Goal: Information Seeking & Learning: Learn about a topic

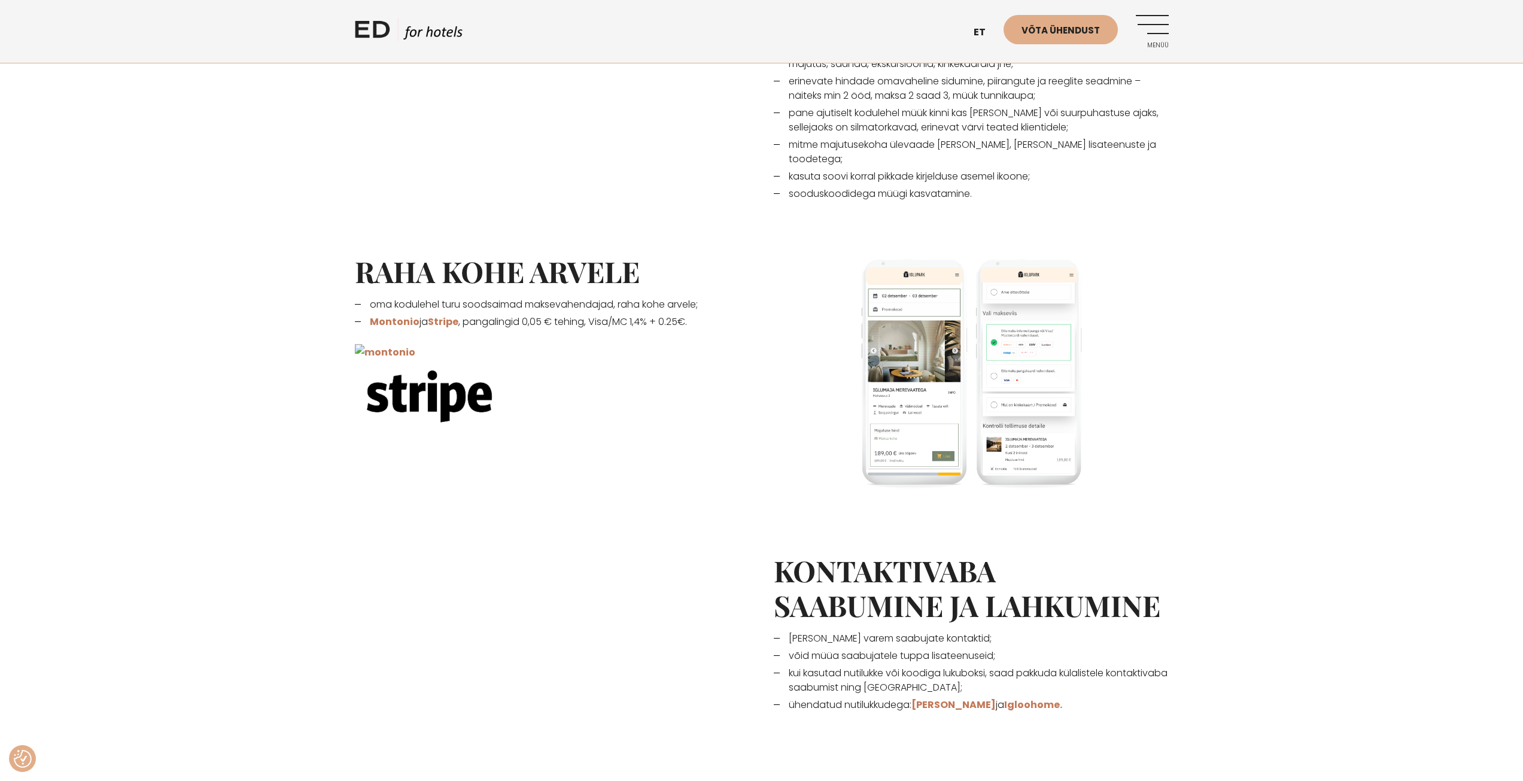
scroll to position [1077, 0]
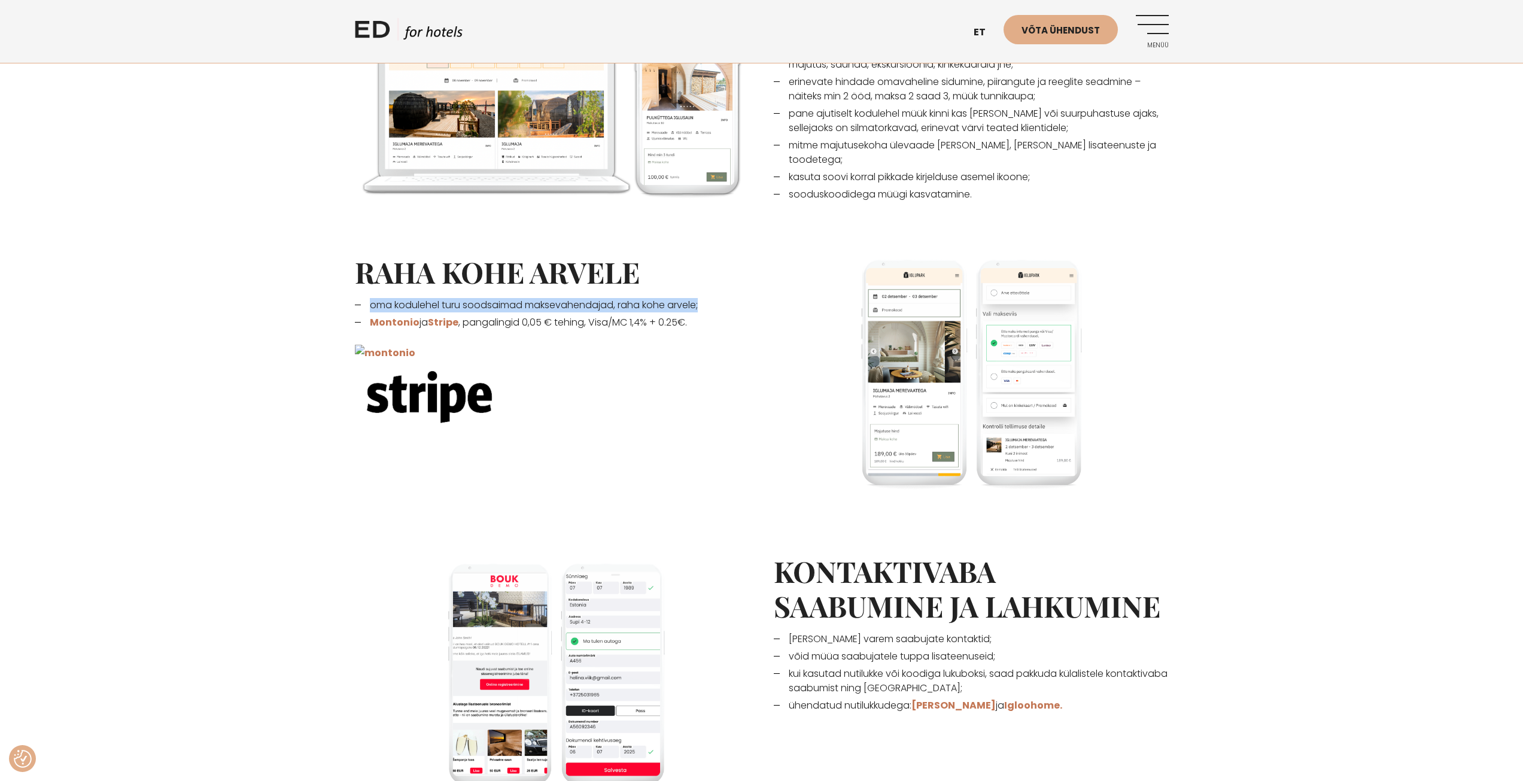
drag, startPoint x: 376, startPoint y: 288, endPoint x: 708, endPoint y: 285, distance: 332.2
click at [708, 298] on li "oma kodulehel turu soodsaimad maksevahendajad, raha kohe arvele;" at bounding box center [552, 305] width 395 height 14
drag, startPoint x: 465, startPoint y: 308, endPoint x: 589, endPoint y: 308, distance: 123.9
click at [589, 315] on li "Montonio ja Stripe , pangalingid 0,05 € tehing, Visa/MC 1,4% + 0.25€." at bounding box center [552, 322] width 395 height 14
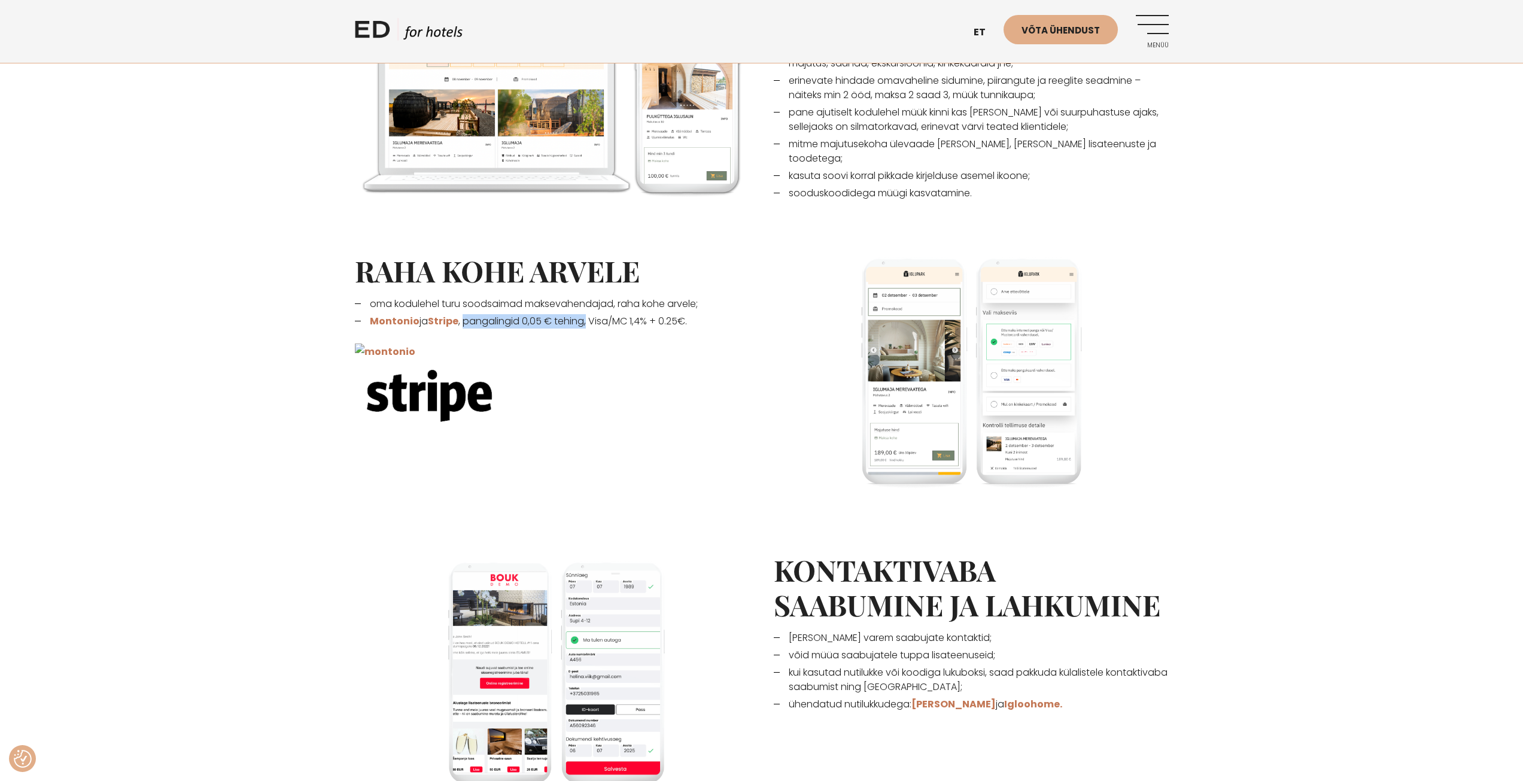
scroll to position [1078, 0]
drag, startPoint x: 406, startPoint y: 305, endPoint x: 364, endPoint y: 303, distance: 41.9
click at [364, 315] on li "Montonio ja Stripe , pangalingid 0,05 € tehing, Visa/MC 1,4% + 0.25€." at bounding box center [552, 322] width 395 height 14
drag, startPoint x: 461, startPoint y: 308, endPoint x: 427, endPoint y: 308, distance: 34.7
click at [427, 315] on li "Montonio ja Stripe , pangalingid 0,05 € tehing, Visa/MC 1,4% + 0.25€." at bounding box center [552, 322] width 395 height 14
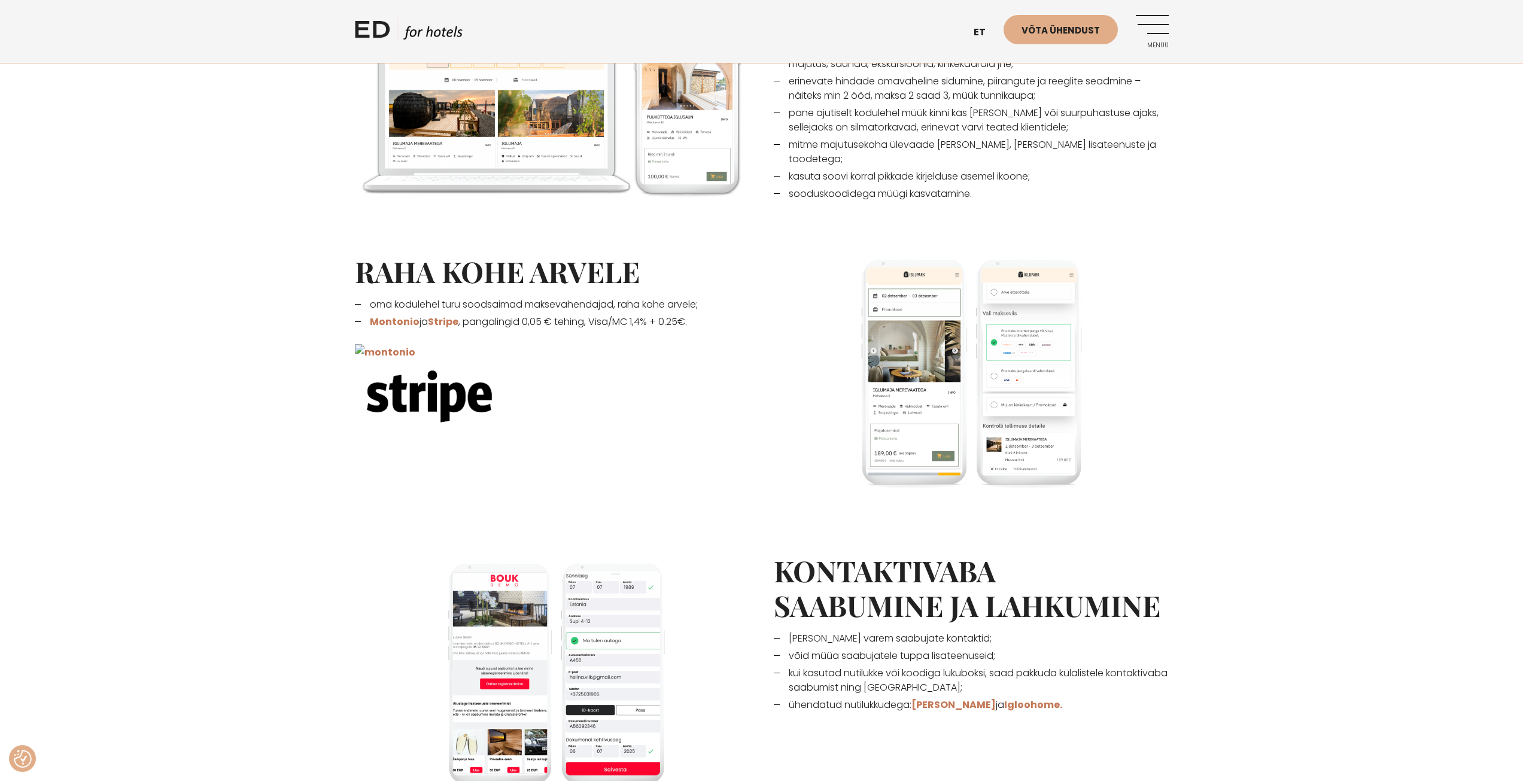
click at [473, 344] on p at bounding box center [552, 390] width 395 height 93
click at [397, 315] on link "Montonio" at bounding box center [395, 322] width 50 height 14
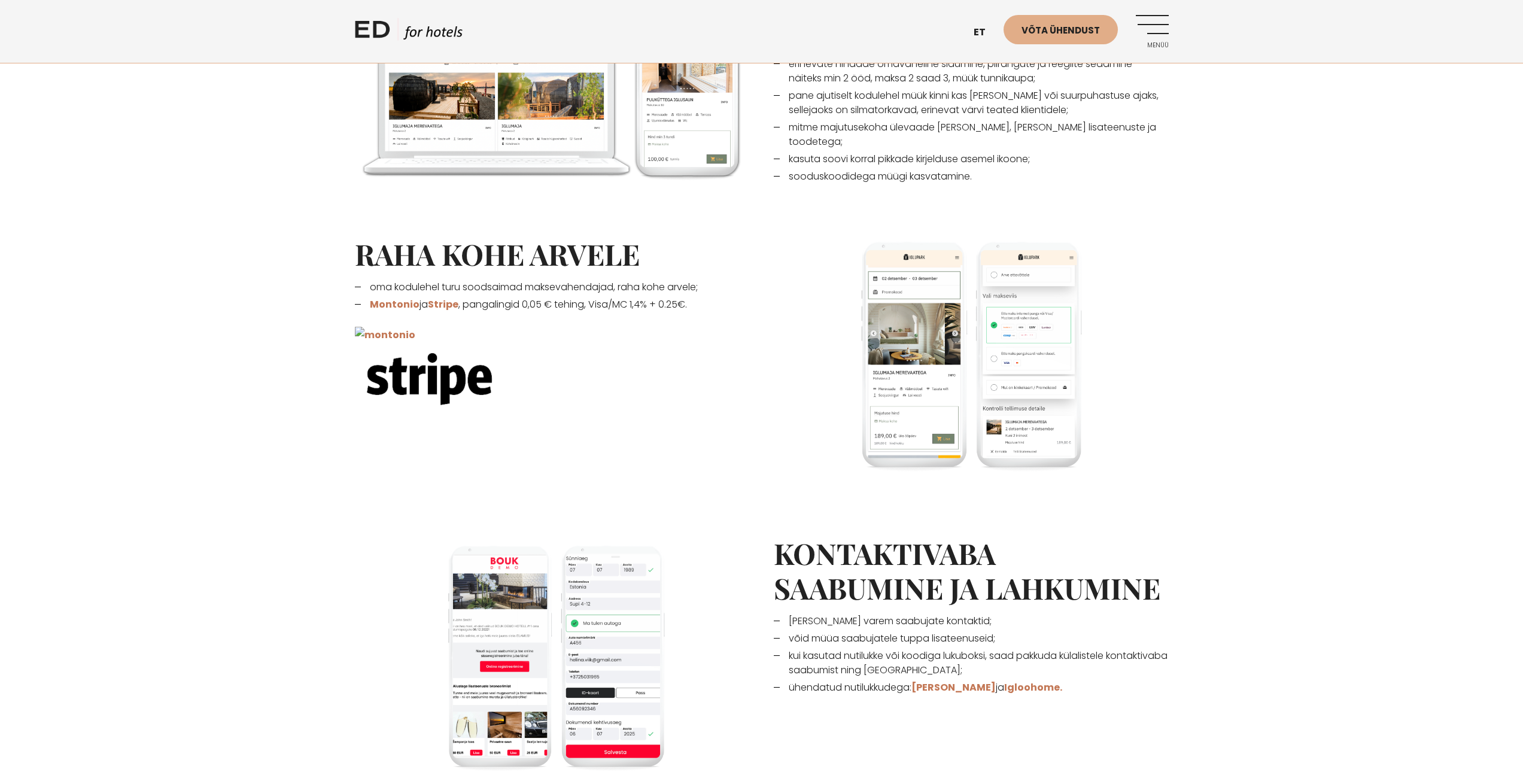
scroll to position [1078, 0]
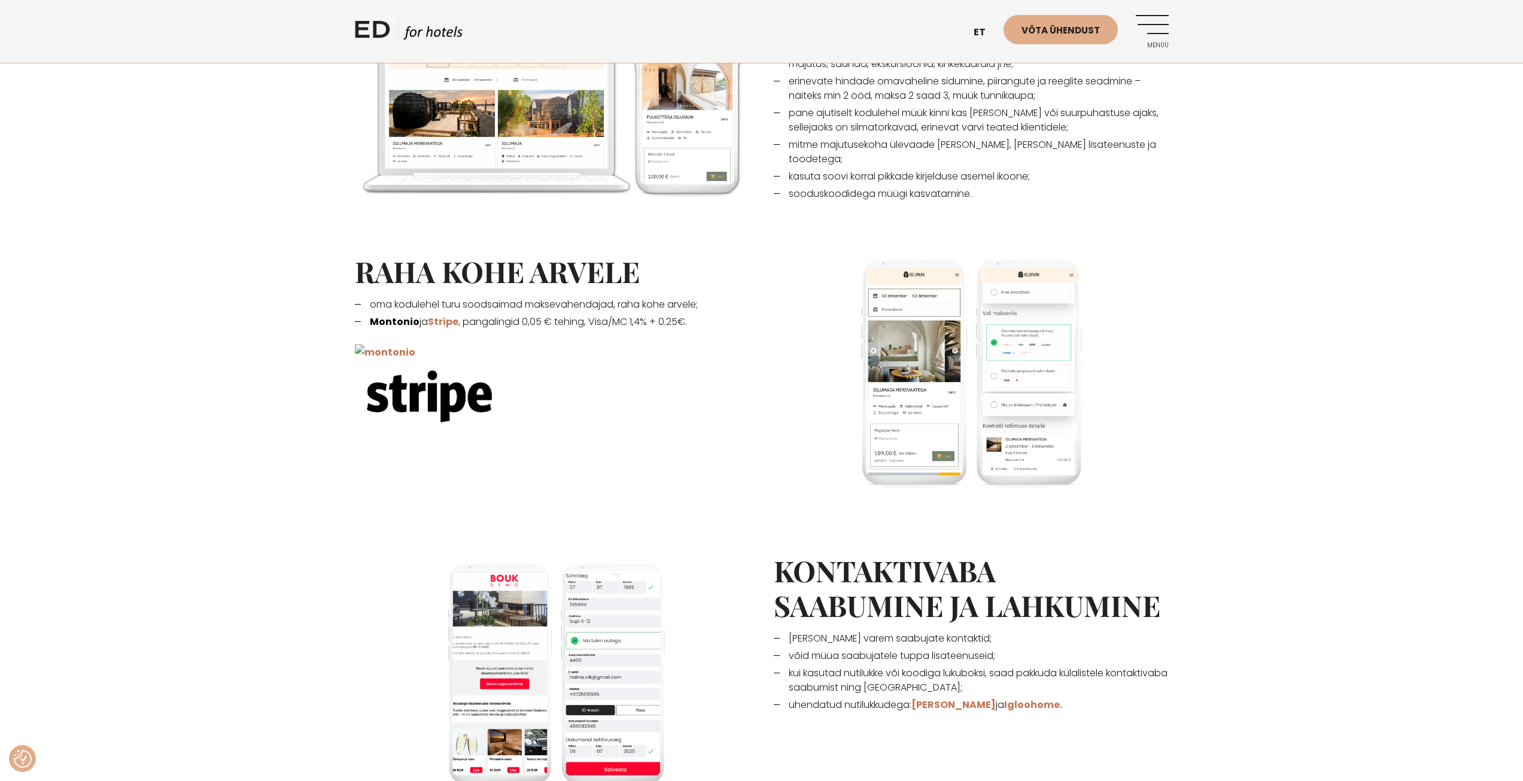
drag, startPoint x: 394, startPoint y: 312, endPoint x: 478, endPoint y: 341, distance: 88.6
click at [393, 315] on link "Montonio" at bounding box center [395, 322] width 50 height 14
click at [394, 315] on link "Montonio" at bounding box center [395, 322] width 50 height 14
click at [442, 315] on link "Stripe" at bounding box center [443, 322] width 31 height 14
click at [402, 315] on link "Montonio" at bounding box center [395, 322] width 50 height 14
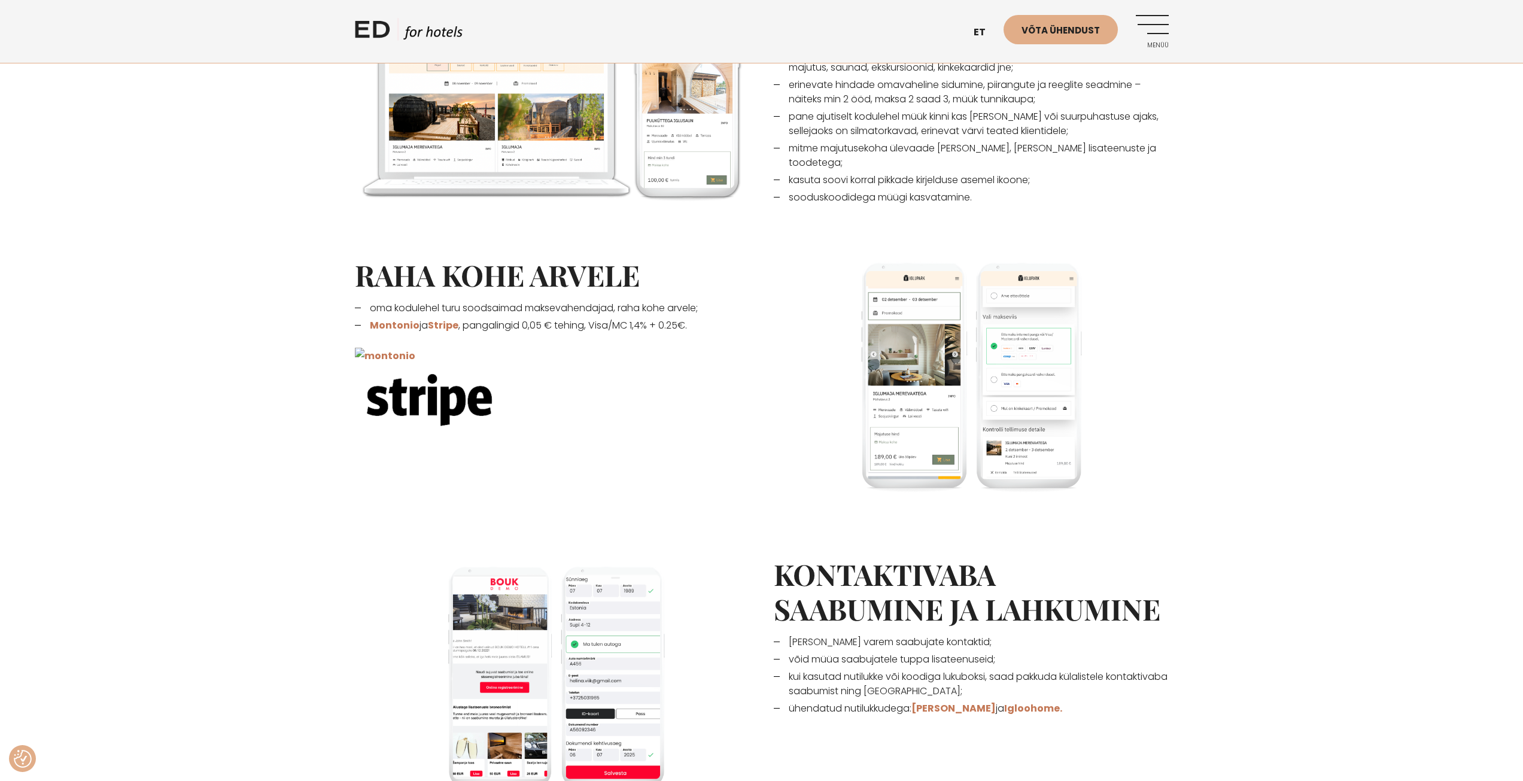
scroll to position [1076, 0]
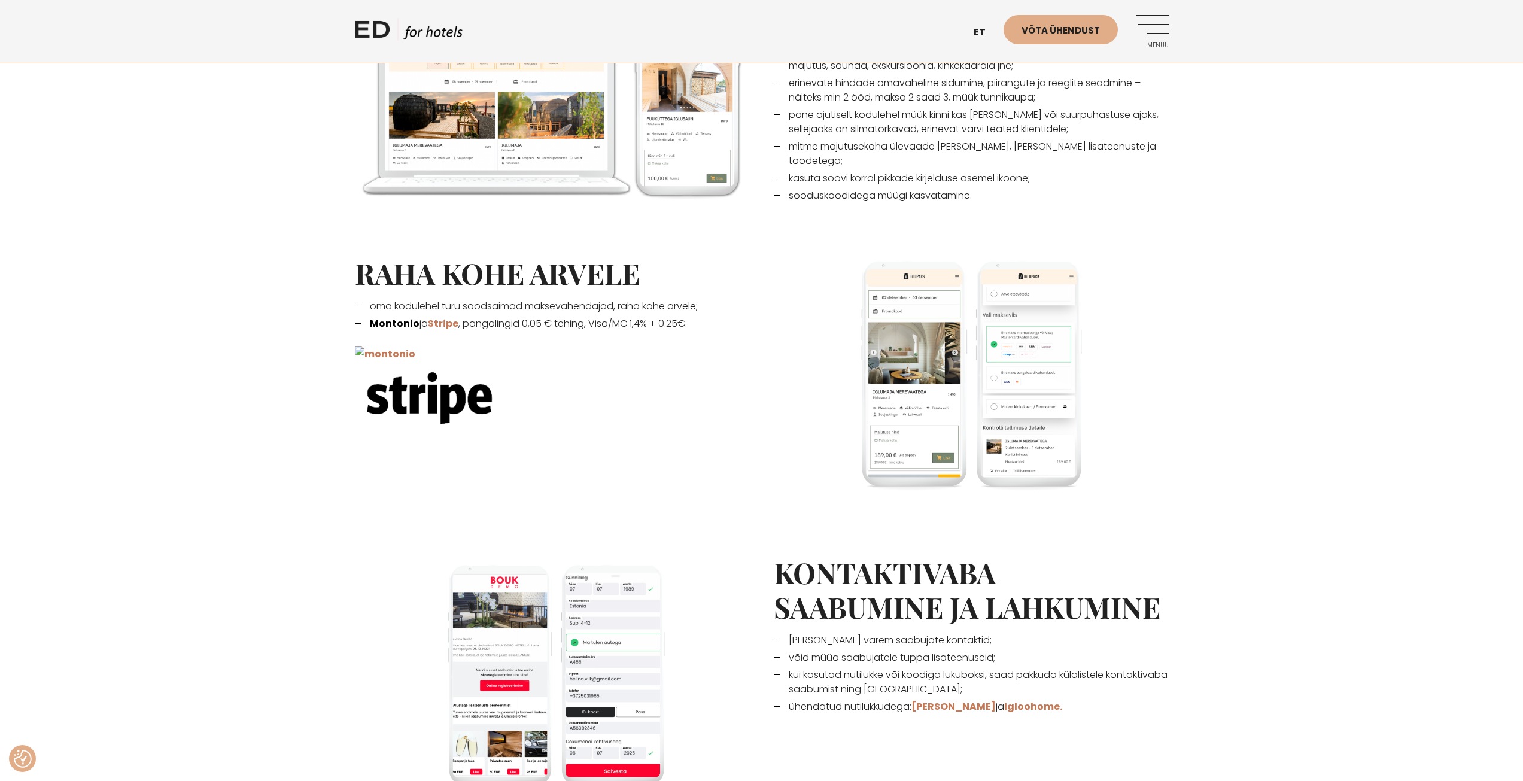
click at [389, 317] on link "Montonio" at bounding box center [395, 324] width 50 height 14
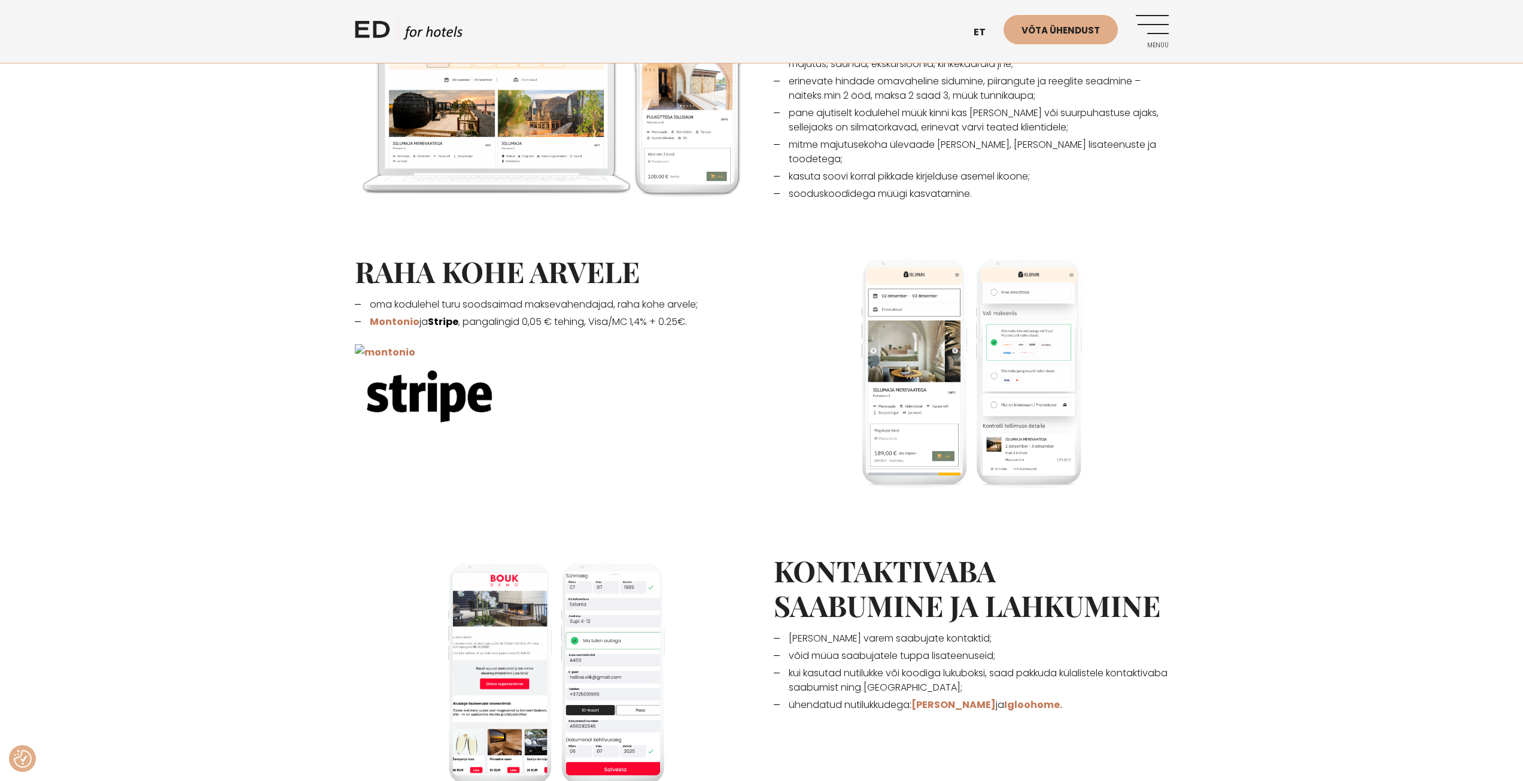
click at [449, 315] on link "Stripe" at bounding box center [443, 322] width 31 height 14
